Goal: Task Accomplishment & Management: Complete application form

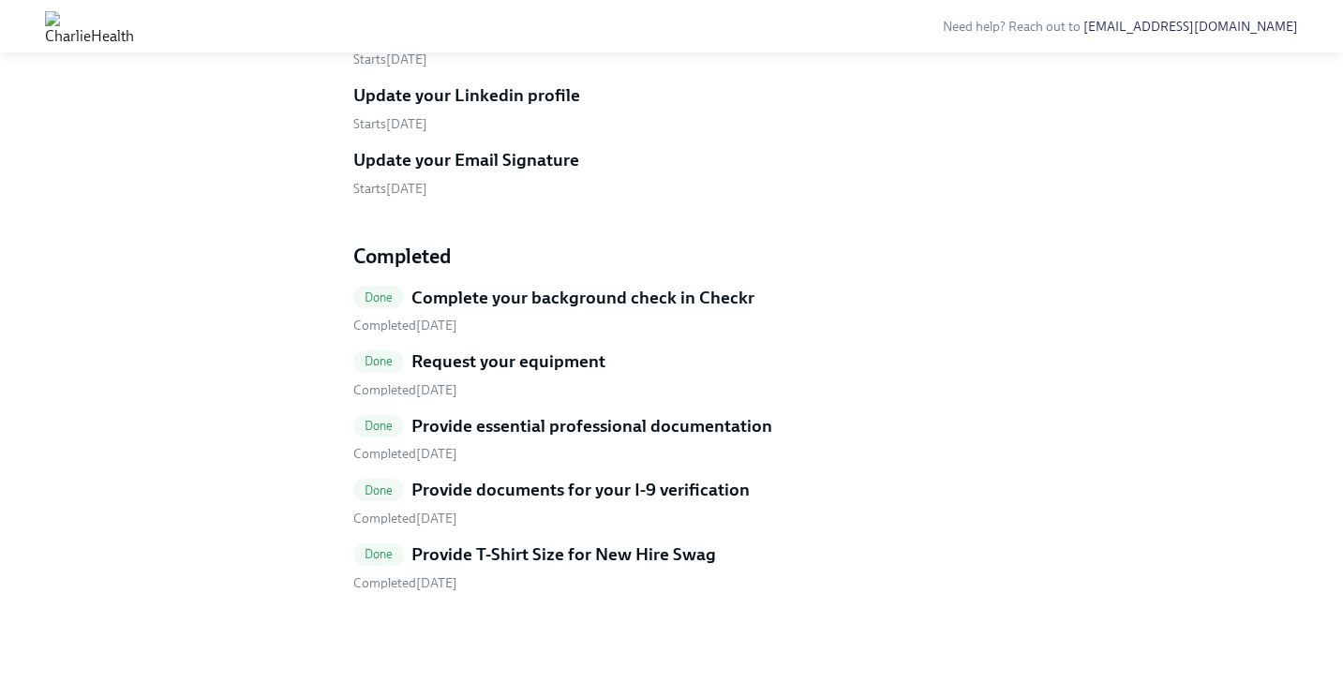
scroll to position [1435, 0]
click at [695, 427] on h5 "Provide essential professional documentation" at bounding box center [591, 426] width 361 height 24
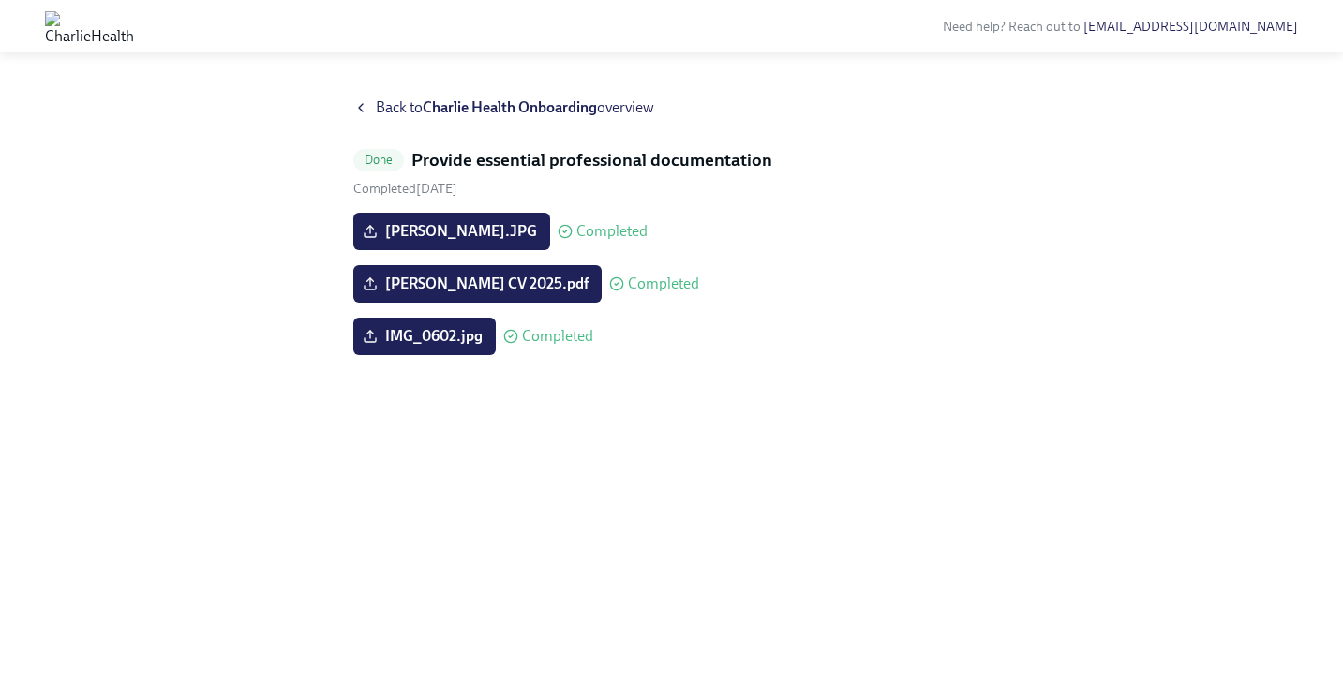
click at [386, 103] on span "Back to Charlie Health Onboarding overview" at bounding box center [515, 107] width 278 height 21
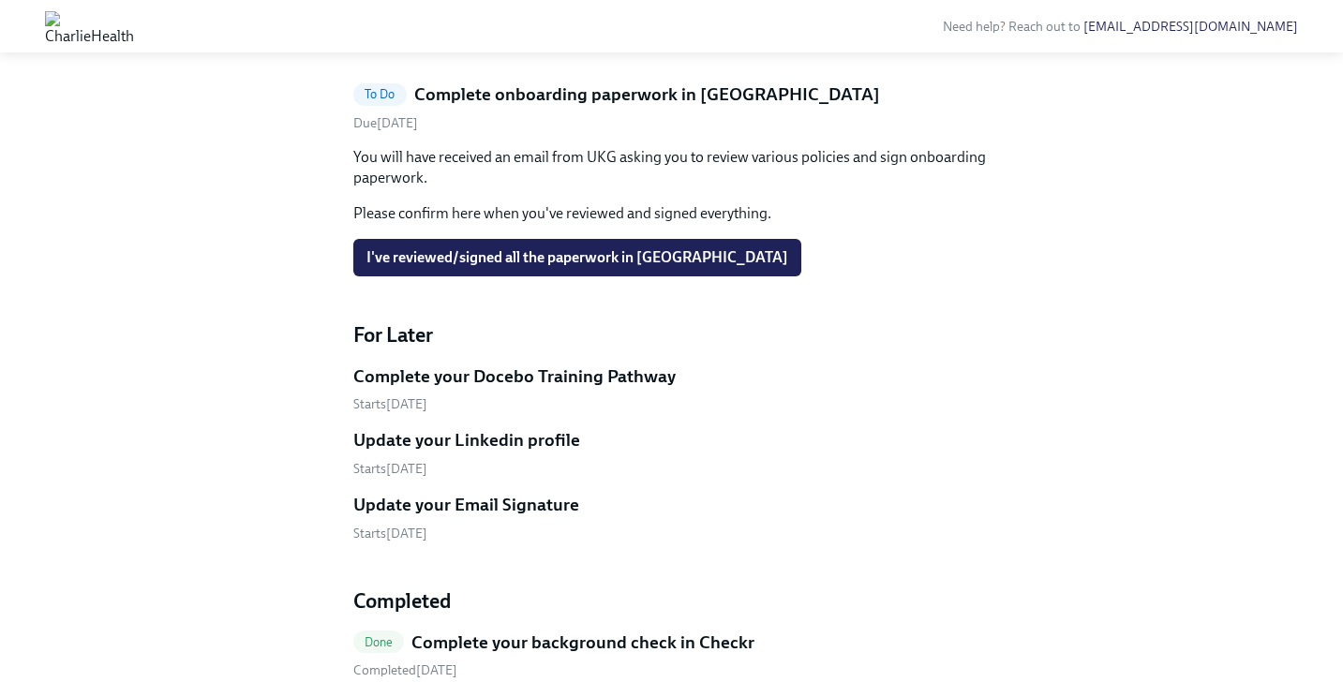
scroll to position [796, 0]
